Goal: Task Accomplishment & Management: Complete application form

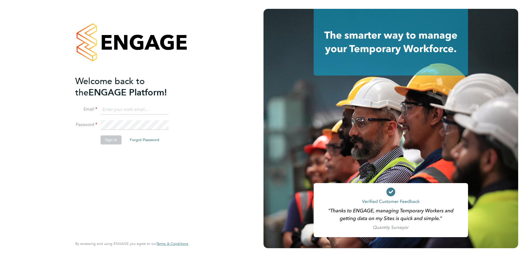
type input "ian.rist@ncclondon.ac.uk"
click at [113, 144] on button "Sign In" at bounding box center [111, 139] width 21 height 9
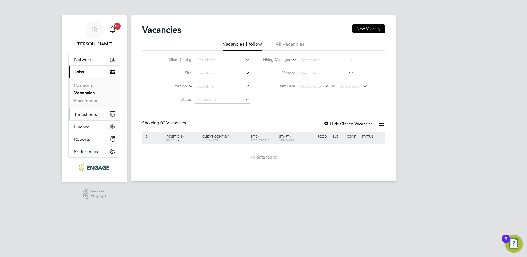
click at [84, 113] on span "Timesheets" at bounding box center [85, 114] width 23 height 5
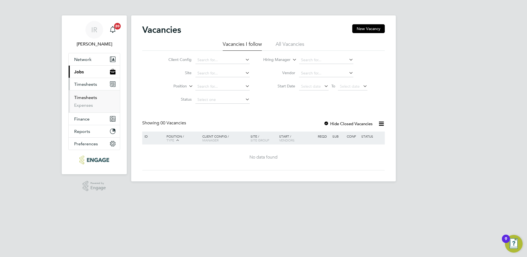
click at [83, 98] on link "Timesheets" at bounding box center [85, 97] width 23 height 5
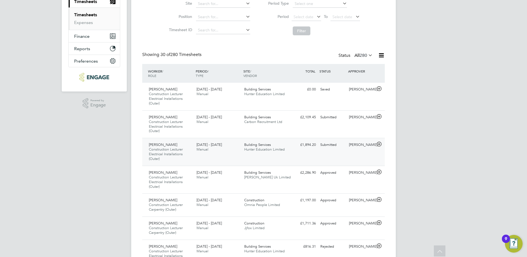
click at [270, 146] on span "Building Services" at bounding box center [257, 144] width 27 height 5
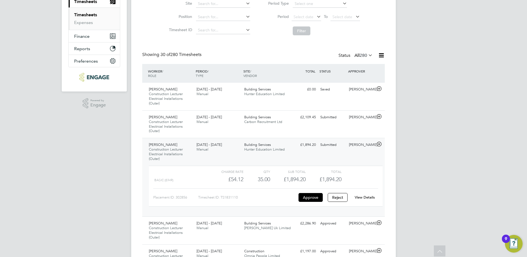
click at [364, 197] on link "View Details" at bounding box center [365, 197] width 20 height 5
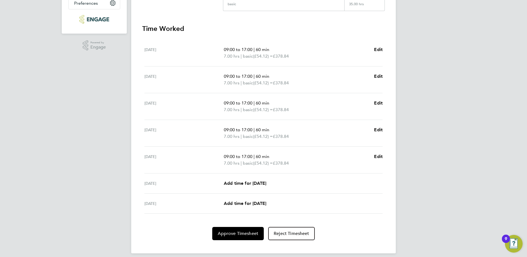
scroll to position [146, 0]
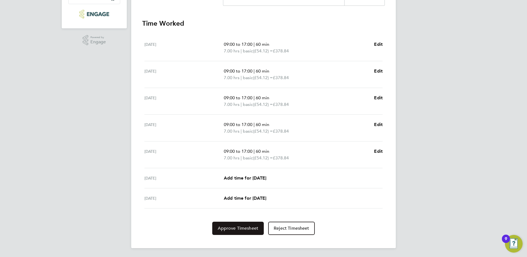
click at [244, 228] on span "Approve Timesheet" at bounding box center [238, 228] width 41 height 6
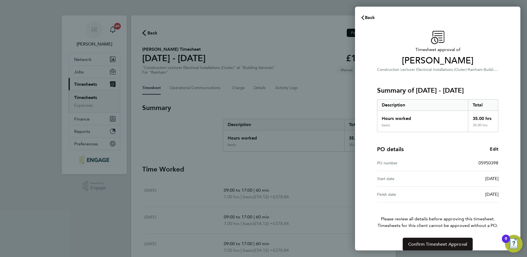
click at [431, 246] on button "Confirm Timesheet Approval" at bounding box center [438, 244] width 70 height 13
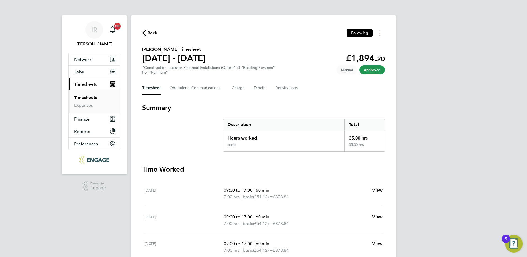
click at [150, 34] on span "Back" at bounding box center [152, 33] width 10 height 7
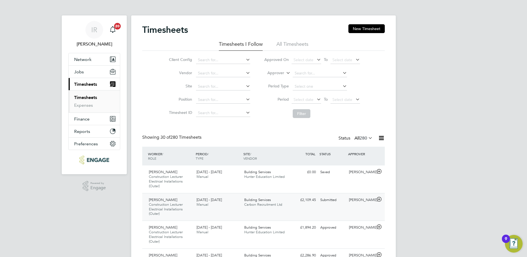
click at [341, 207] on div "Andre Edwards Construction Lecturer Electrical Installations (Outer) 22 - 28 Se…" at bounding box center [263, 207] width 243 height 28
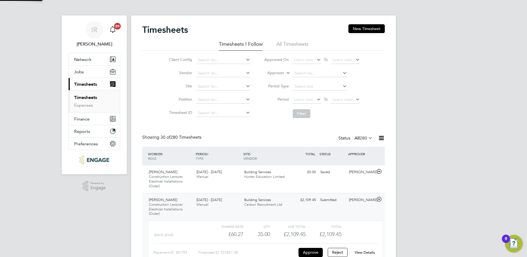
scroll to position [9, 54]
click at [370, 253] on link "View Details" at bounding box center [365, 252] width 20 height 5
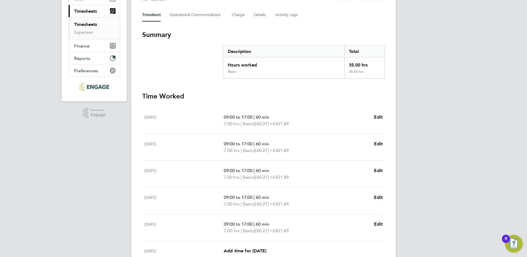
scroll to position [83, 0]
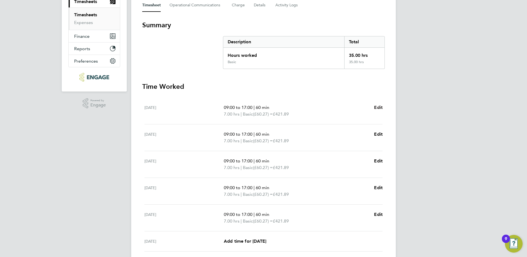
click at [381, 108] on span "Edit" at bounding box center [378, 107] width 9 height 5
select select "60"
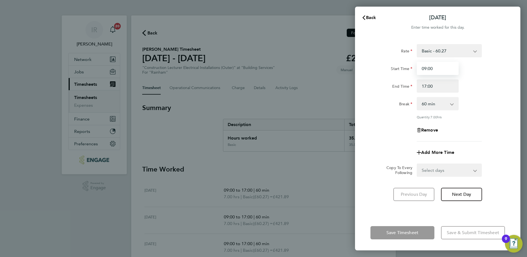
click at [434, 69] on input "09:00" at bounding box center [438, 68] width 42 height 13
type input "09:35"
click at [473, 195] on button "Next Day" at bounding box center [461, 194] width 41 height 13
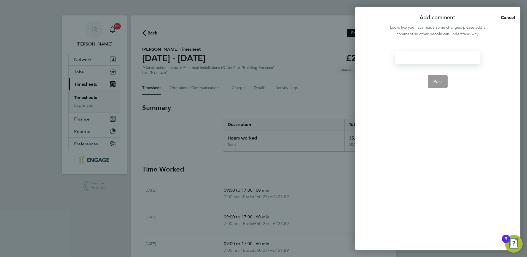
click at [418, 57] on div at bounding box center [437, 57] width 85 height 13
click at [414, 59] on div at bounding box center [437, 57] width 85 height 13
click at [441, 82] on span "Post" at bounding box center [437, 82] width 9 height 6
select select "60"
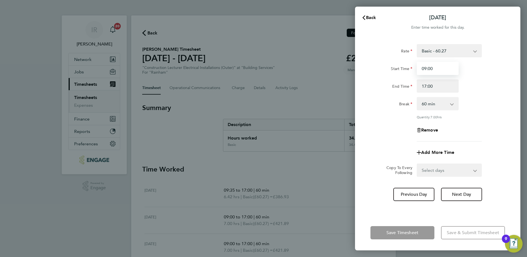
click at [434, 68] on input "09:00" at bounding box center [438, 68] width 42 height 13
type input "09:30"
click at [463, 190] on button "Next Day" at bounding box center [461, 194] width 41 height 13
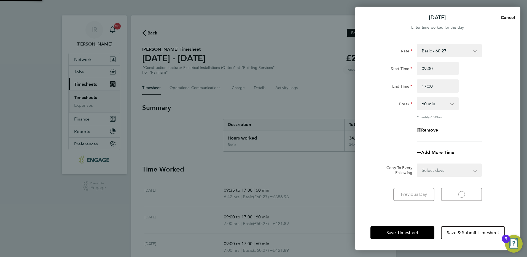
select select "60"
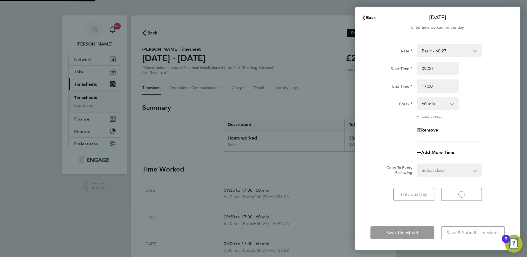
select select "60"
click at [468, 196] on span "Next Day" at bounding box center [461, 195] width 19 height 6
select select "60"
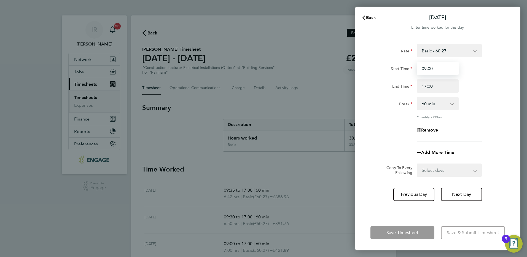
click at [433, 67] on input "09:00" at bounding box center [438, 68] width 42 height 13
type input "0"
type input "10:30"
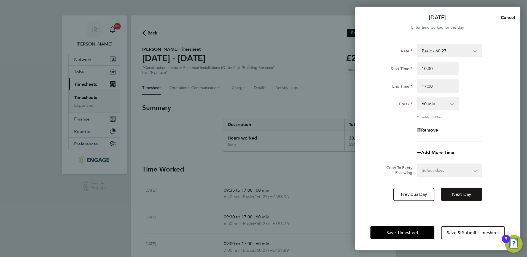
click at [464, 189] on button "Next Day" at bounding box center [461, 194] width 41 height 13
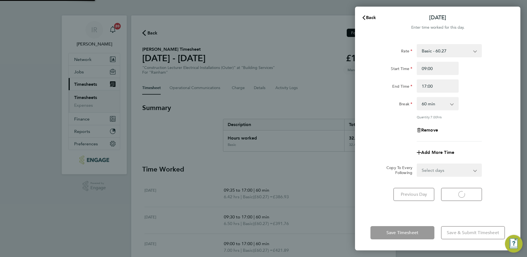
select select "60"
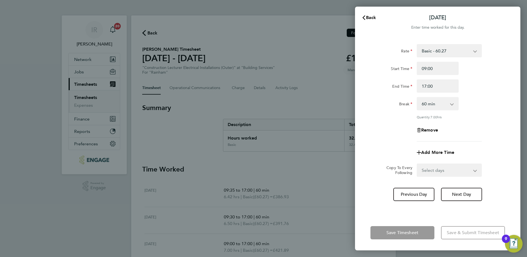
drag, startPoint x: 412, startPoint y: 228, endPoint x: 409, endPoint y: 231, distance: 3.7
click at [409, 231] on app-form-button "Save Timesheet" at bounding box center [403, 232] width 67 height 13
click at [408, 231] on app-form-button "Save Timesheet" at bounding box center [403, 232] width 67 height 13
click at [372, 17] on span "Back" at bounding box center [371, 17] width 10 height 5
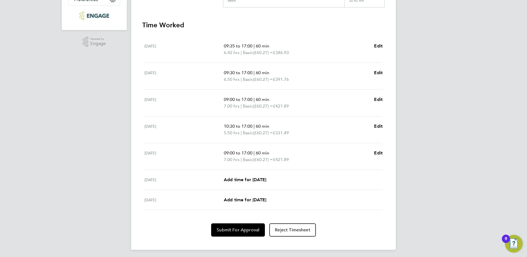
scroll to position [146, 0]
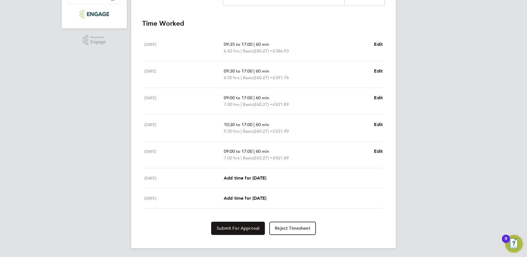
click at [240, 230] on span "Submit For Approval" at bounding box center [238, 228] width 43 height 6
click at [240, 230] on span "Approve Timesheet" at bounding box center [238, 228] width 41 height 6
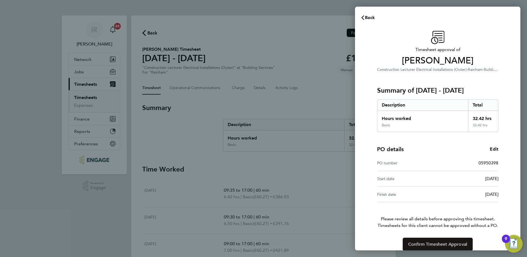
click at [451, 243] on span "Confirm Timesheet Approval" at bounding box center [437, 244] width 59 height 6
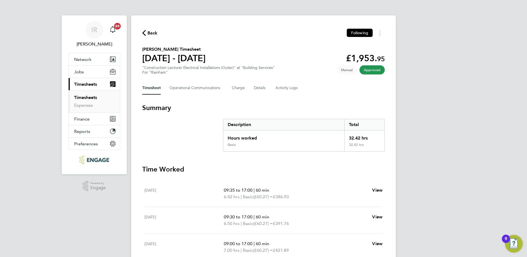
click at [153, 33] on span "Back" at bounding box center [152, 33] width 10 height 7
